Goal: Task Accomplishment & Management: Use online tool/utility

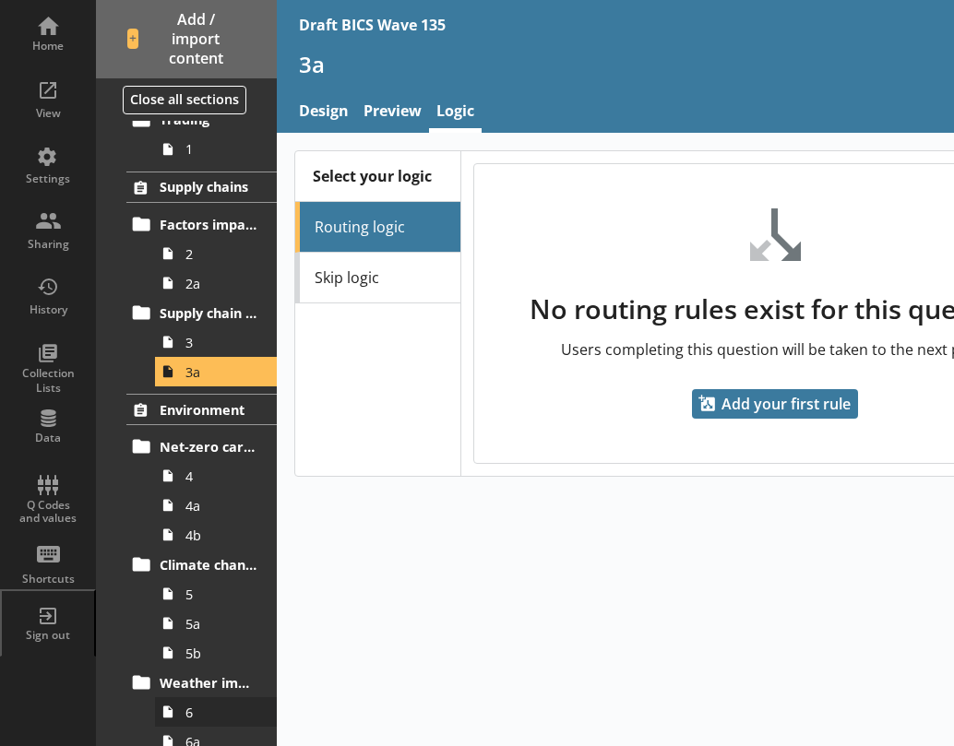
scroll to position [185, 0]
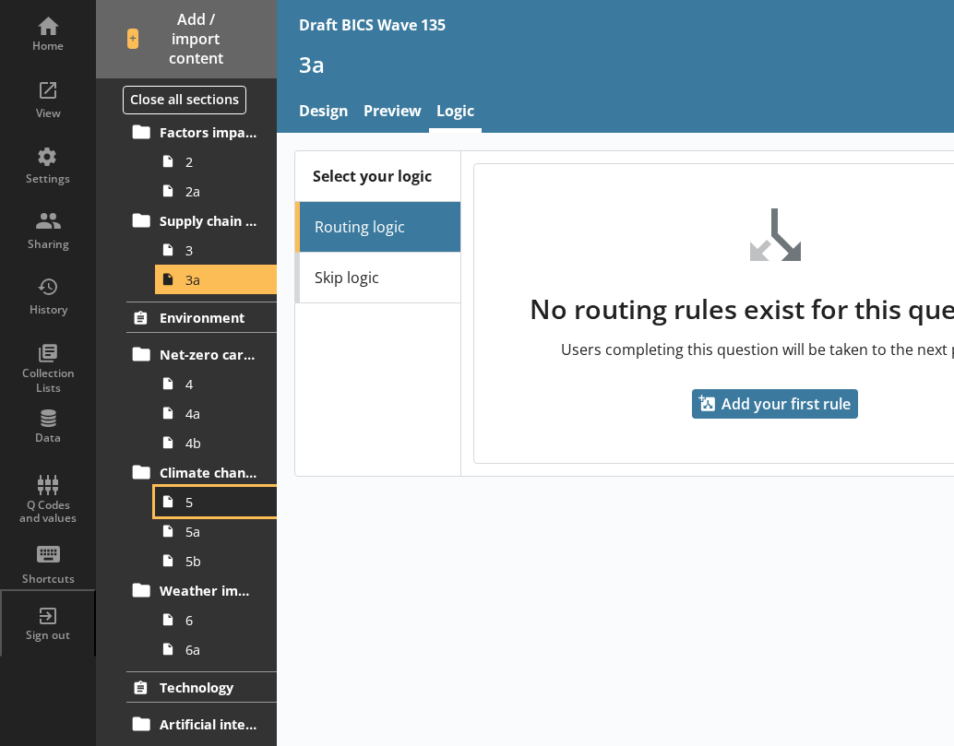
click at [185, 506] on span "5" at bounding box center [220, 503] width 71 height 18
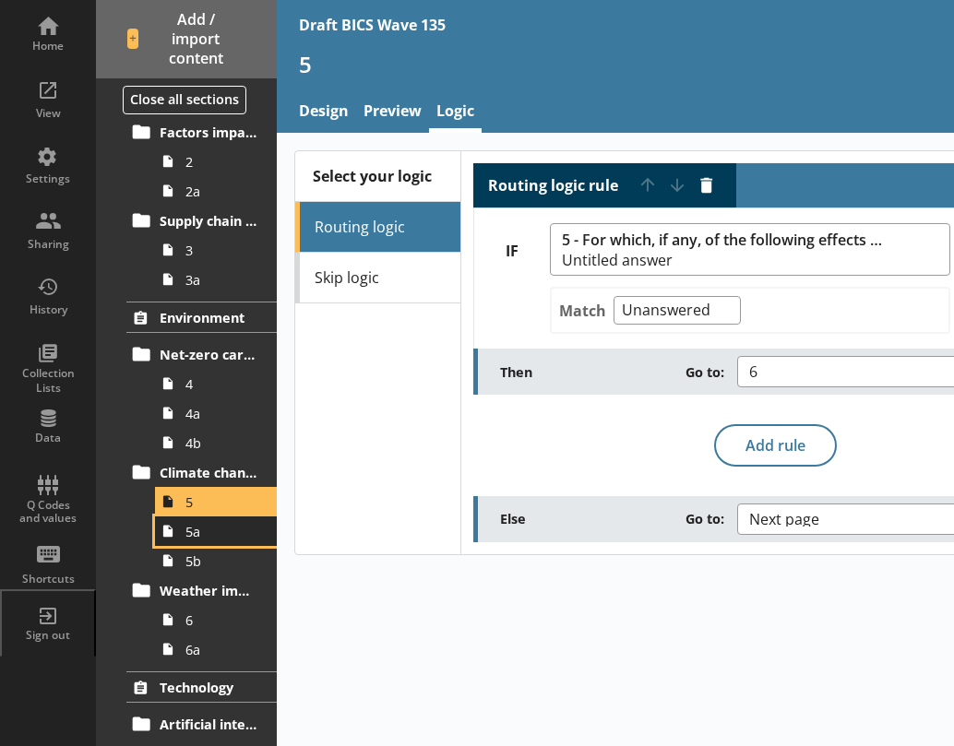
click at [193, 542] on link "5a" at bounding box center [216, 532] width 122 height 30
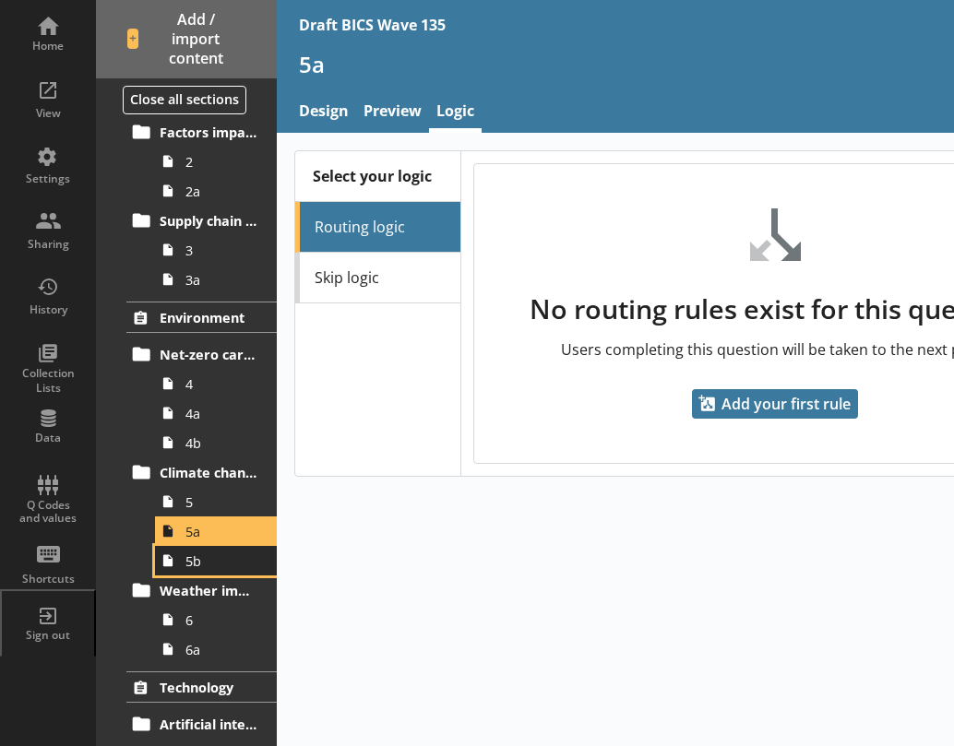
click at [192, 568] on span "5b" at bounding box center [220, 562] width 71 height 18
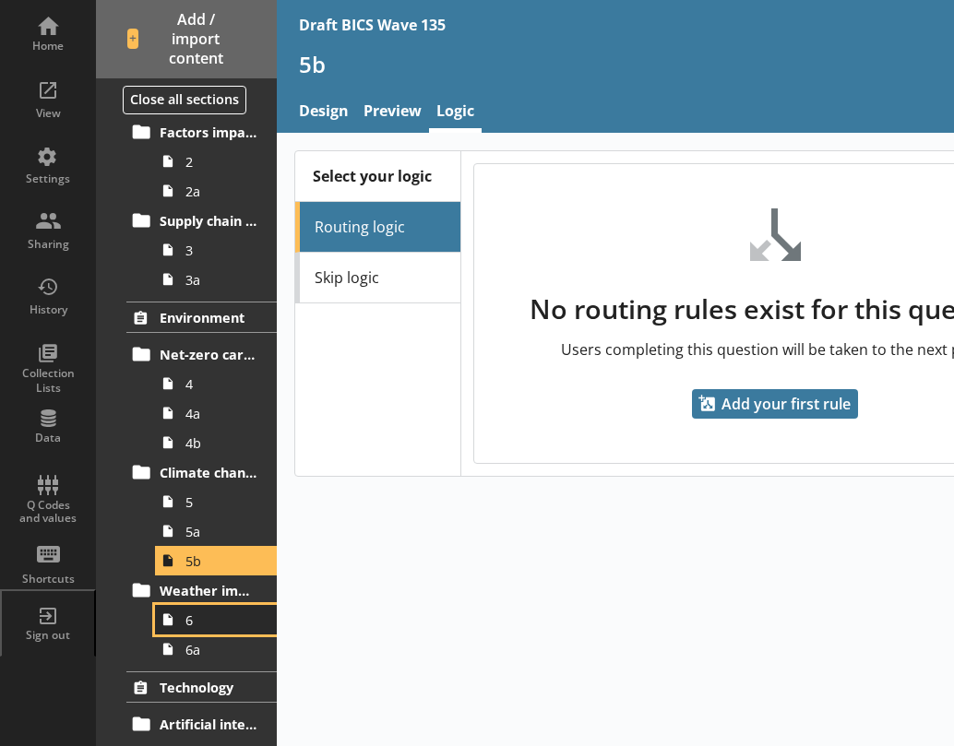
click at [194, 616] on span "6" at bounding box center [220, 621] width 71 height 18
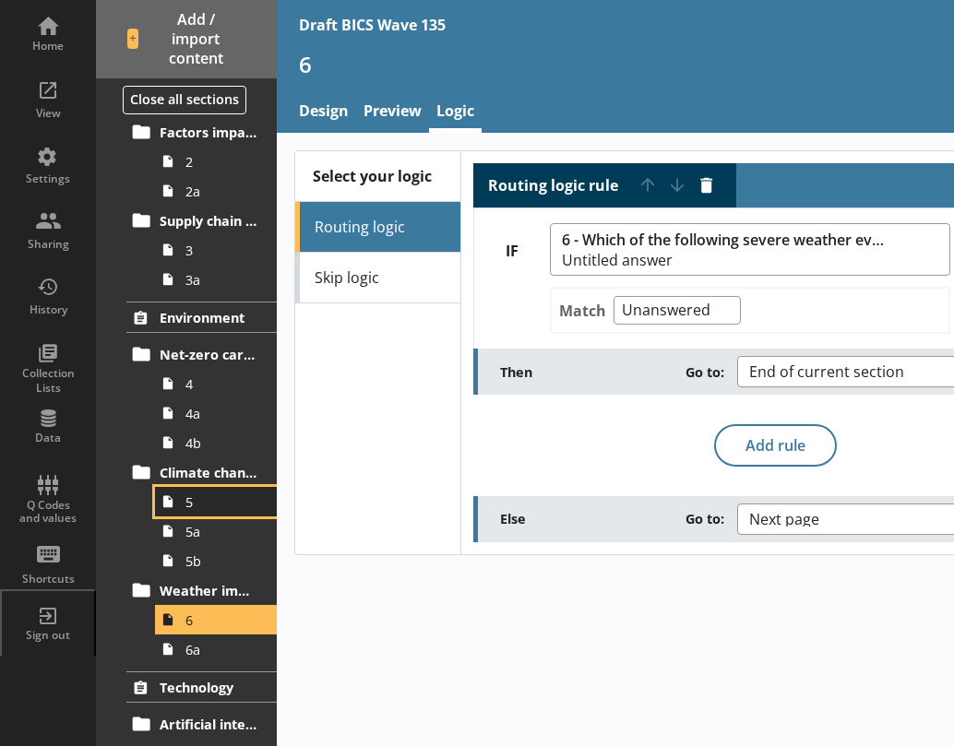
click at [198, 503] on span "5" at bounding box center [220, 503] width 71 height 18
